Goal: Task Accomplishment & Management: Manage account settings

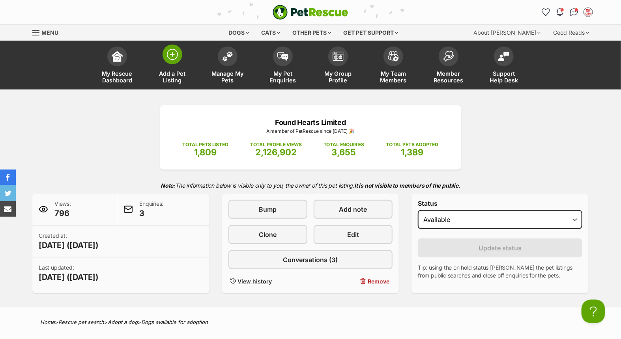
click at [168, 64] on link "Add a Pet Listing" at bounding box center [172, 66] width 55 height 47
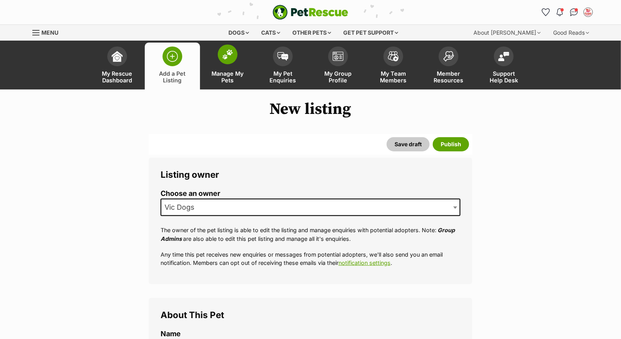
click at [228, 62] on span at bounding box center [228, 55] width 20 height 20
click at [230, 72] on span "Manage My Pets" at bounding box center [227, 76] width 35 height 13
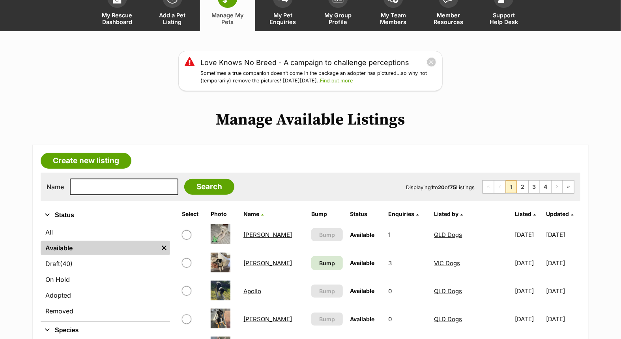
scroll to position [131, 0]
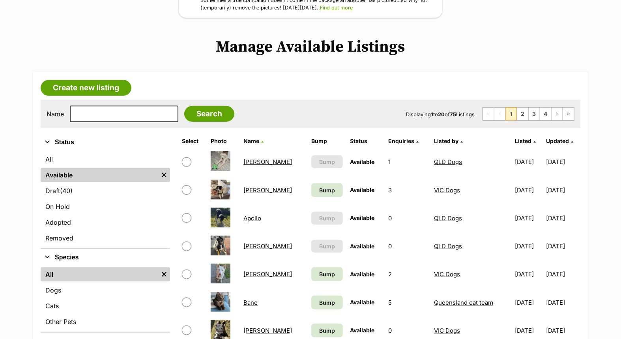
click at [248, 187] on link "Annie" at bounding box center [267, 190] width 49 height 7
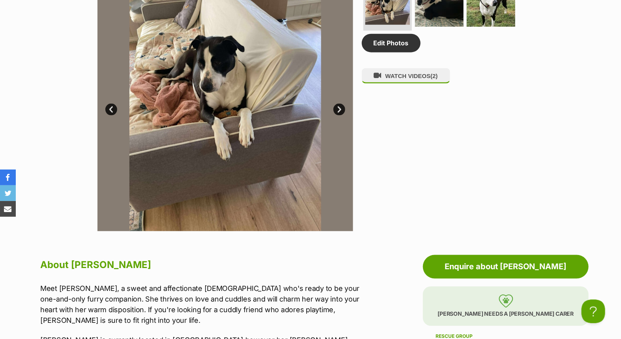
scroll to position [438, 0]
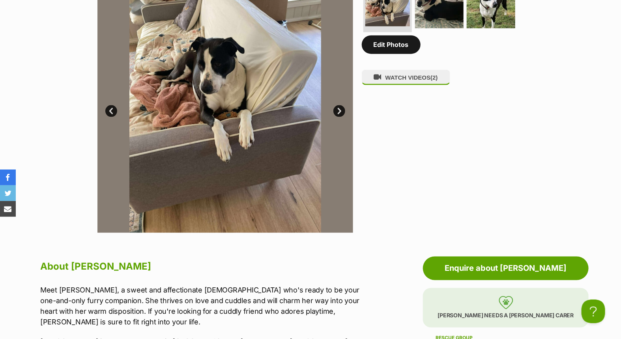
click at [393, 45] on link "Edit Photos" at bounding box center [391, 44] width 59 height 18
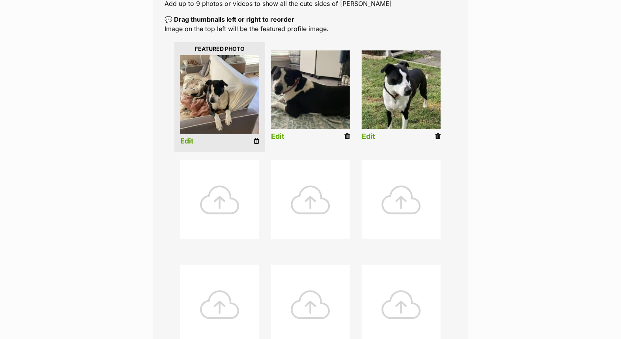
scroll to position [263, 0]
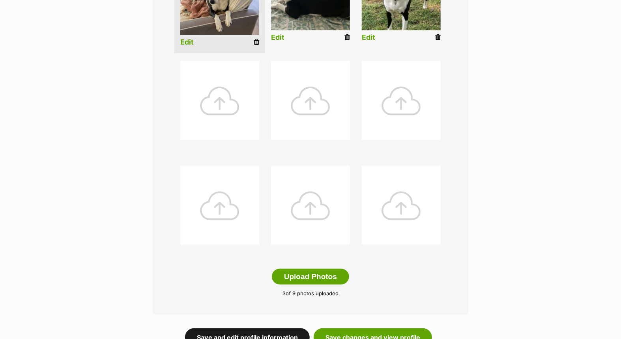
click at [255, 331] on link "Save and edit profile information" at bounding box center [247, 338] width 125 height 18
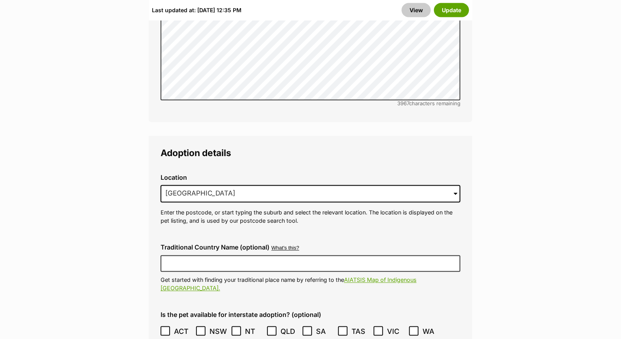
scroll to position [1928, 0]
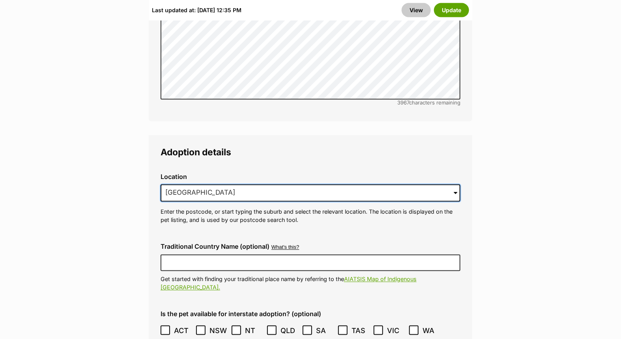
drag, startPoint x: 261, startPoint y: 160, endPoint x: 148, endPoint y: 153, distance: 113.4
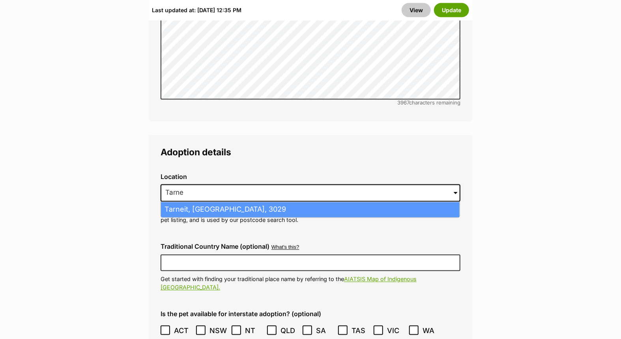
click at [220, 202] on li "Tarneit, [GEOGRAPHIC_DATA], 3029" at bounding box center [310, 209] width 299 height 15
type input "Tarneit, [GEOGRAPHIC_DATA], 3029"
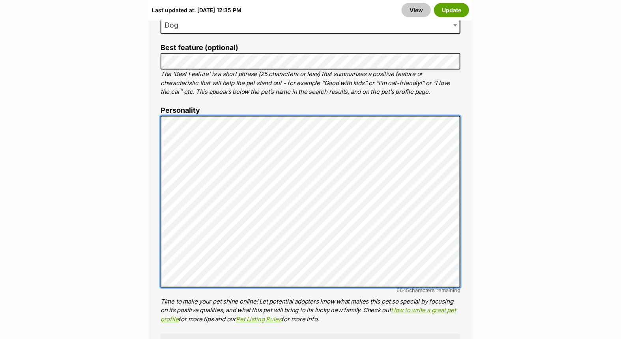
scroll to position [613, 0]
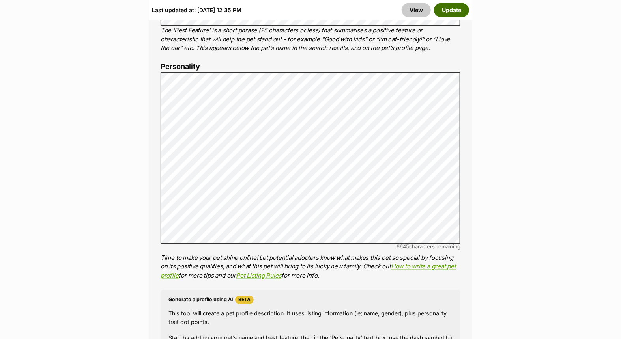
click at [451, 10] on button "Update" at bounding box center [451, 10] width 35 height 14
